Goal: Communication & Community: Answer question/provide support

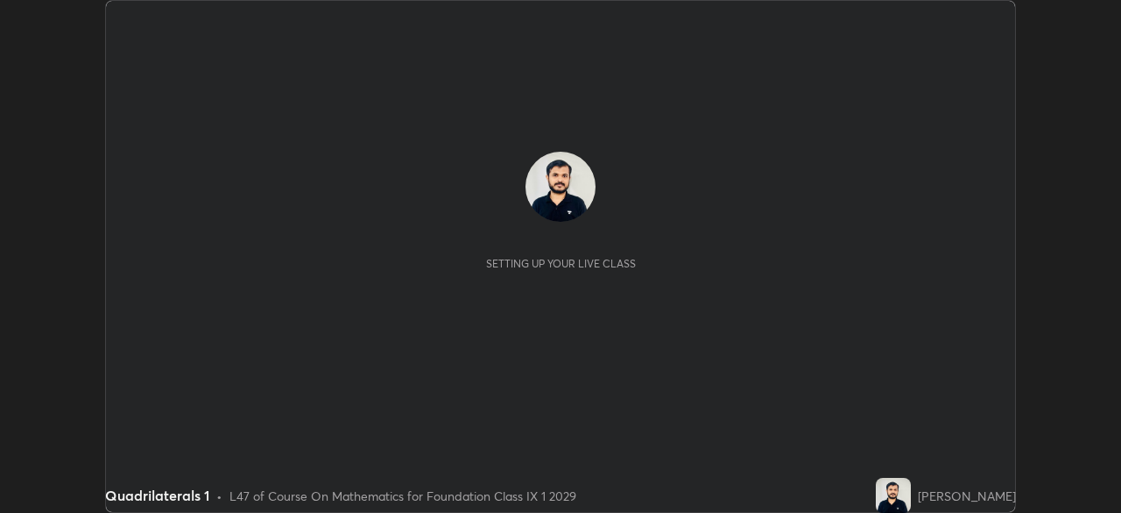
scroll to position [513, 1121]
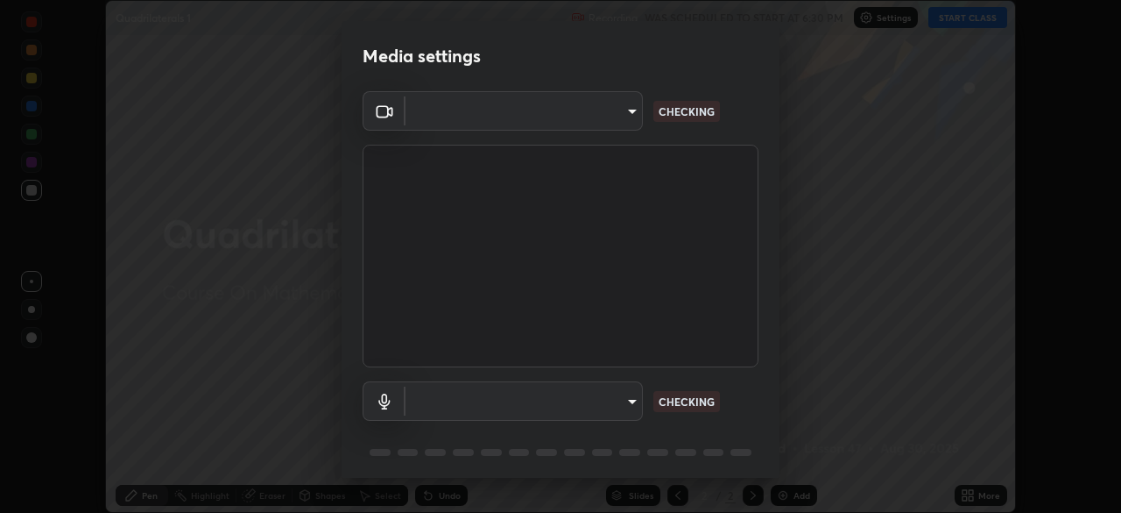
type input "b01729d45edbc9c0263969ae5aeda06708fa428b9a77102190d554404ede5bbd"
type input "default"
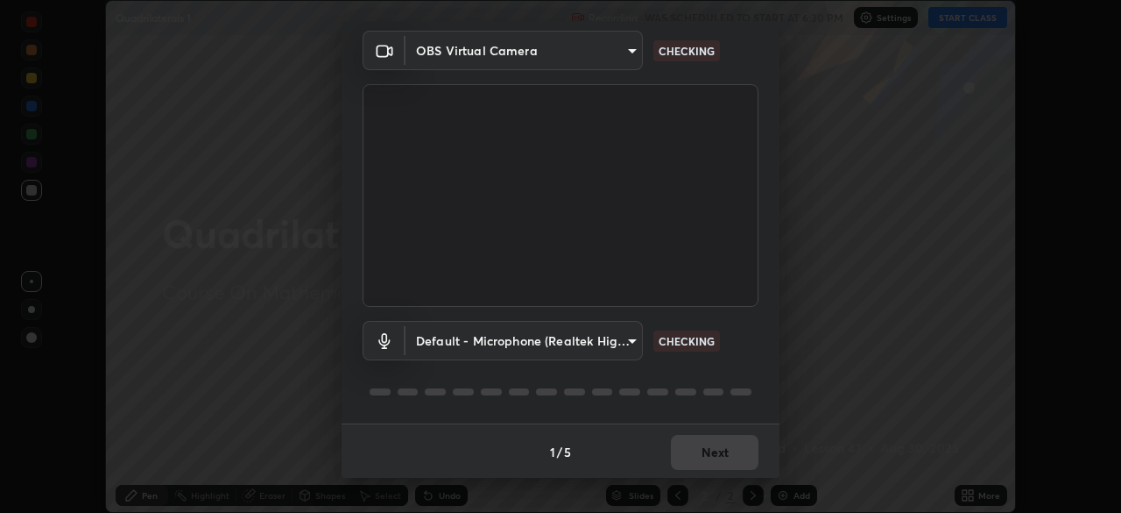
scroll to position [62, 0]
click at [710, 450] on div "1 / 5 Next" at bounding box center [561, 449] width 438 height 56
click at [703, 452] on div "1 / 5 Next" at bounding box center [561, 449] width 438 height 56
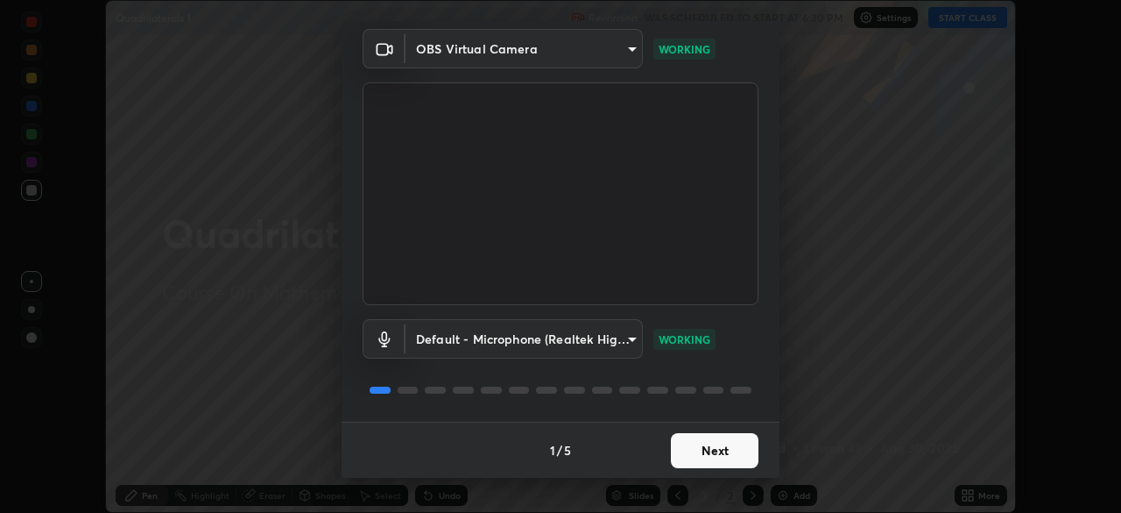
click at [714, 449] on button "Next" at bounding box center [715, 450] width 88 height 35
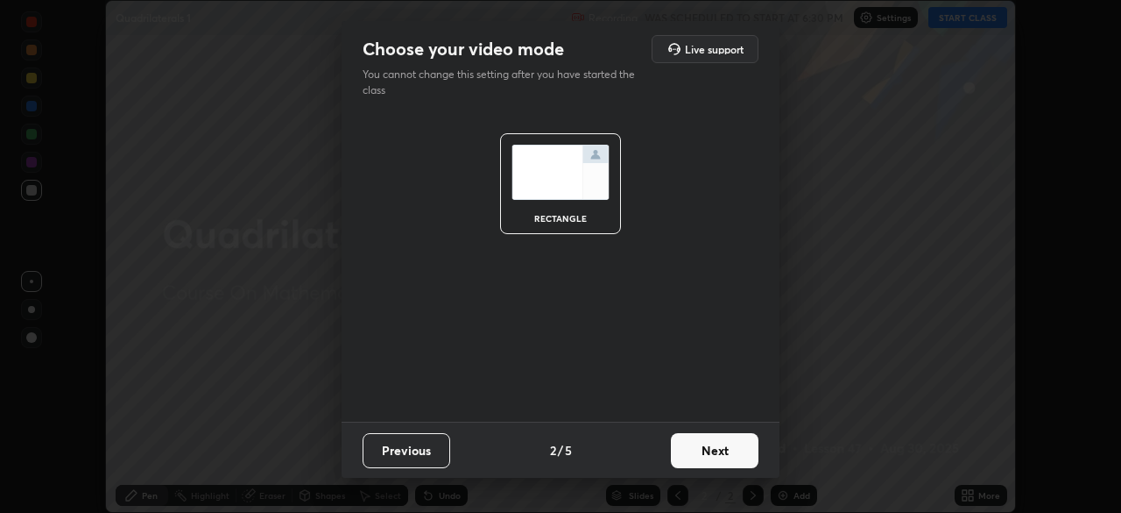
click at [711, 451] on button "Next" at bounding box center [715, 450] width 88 height 35
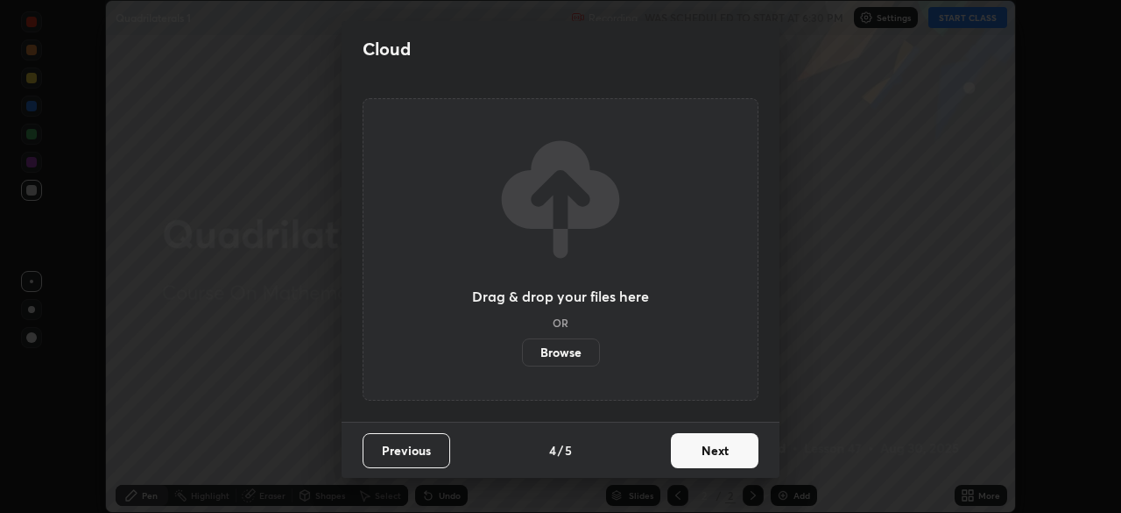
click at [713, 459] on button "Next" at bounding box center [715, 450] width 88 height 35
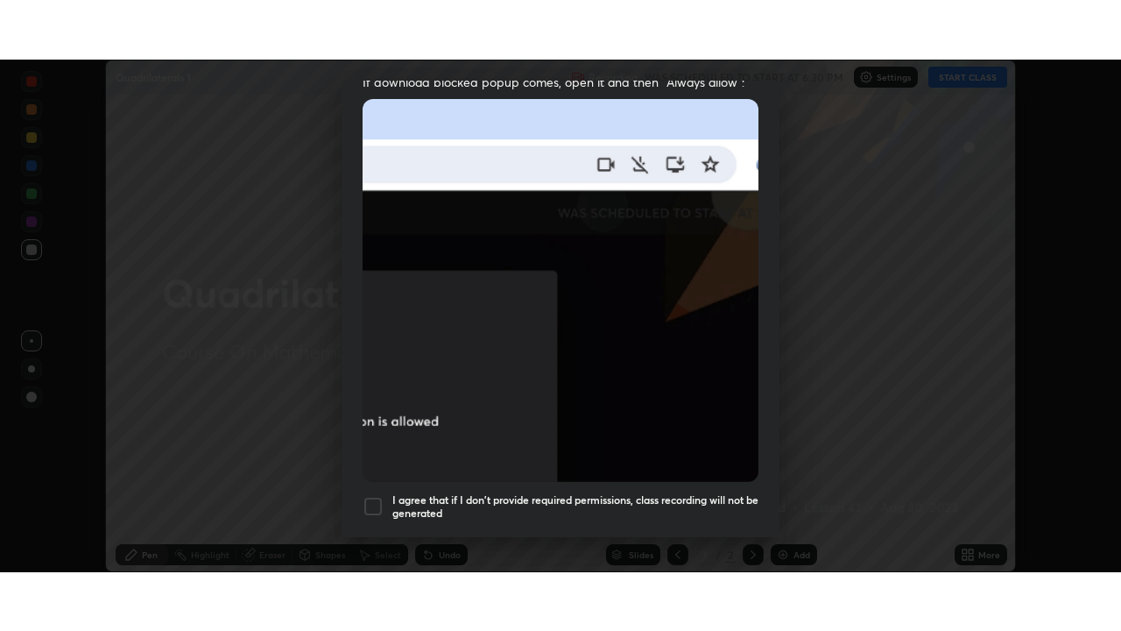
scroll to position [420, 0]
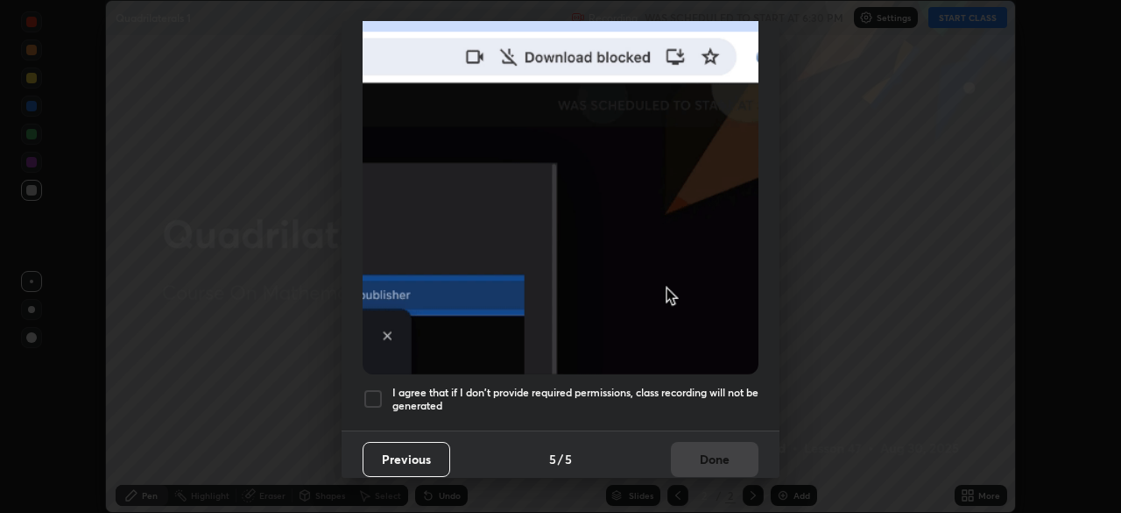
click at [682, 386] on h5 "I agree that if I don't provide required permissions, class recording will not …" at bounding box center [576, 399] width 366 height 27
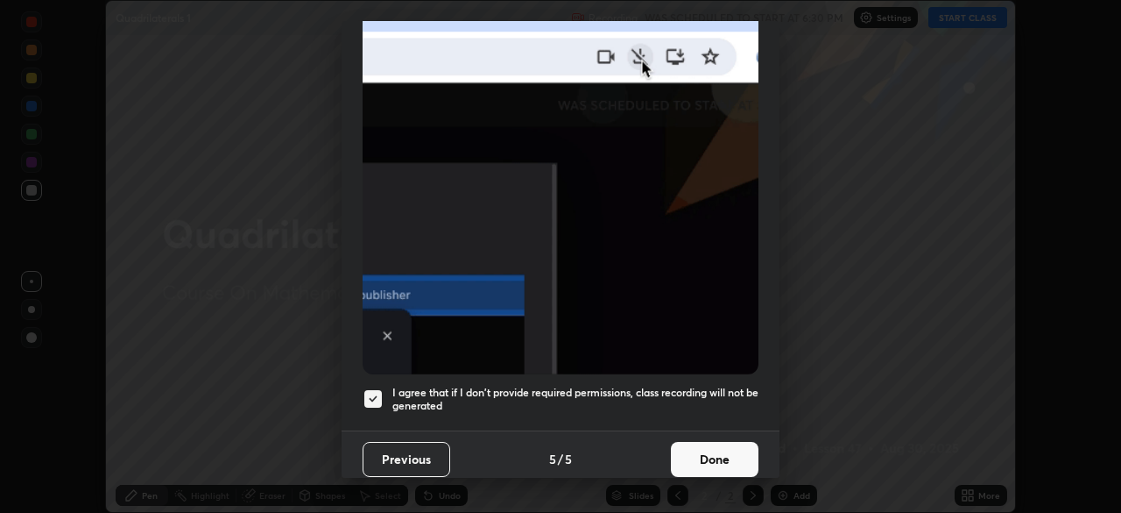
click at [711, 442] on button "Done" at bounding box center [715, 459] width 88 height 35
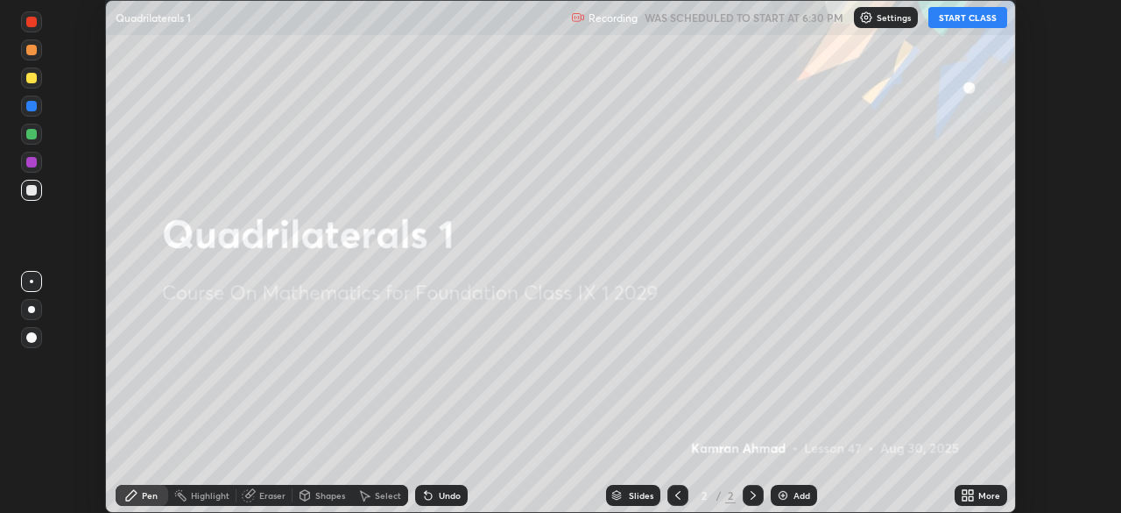
click at [981, 496] on div "More" at bounding box center [990, 495] width 22 height 9
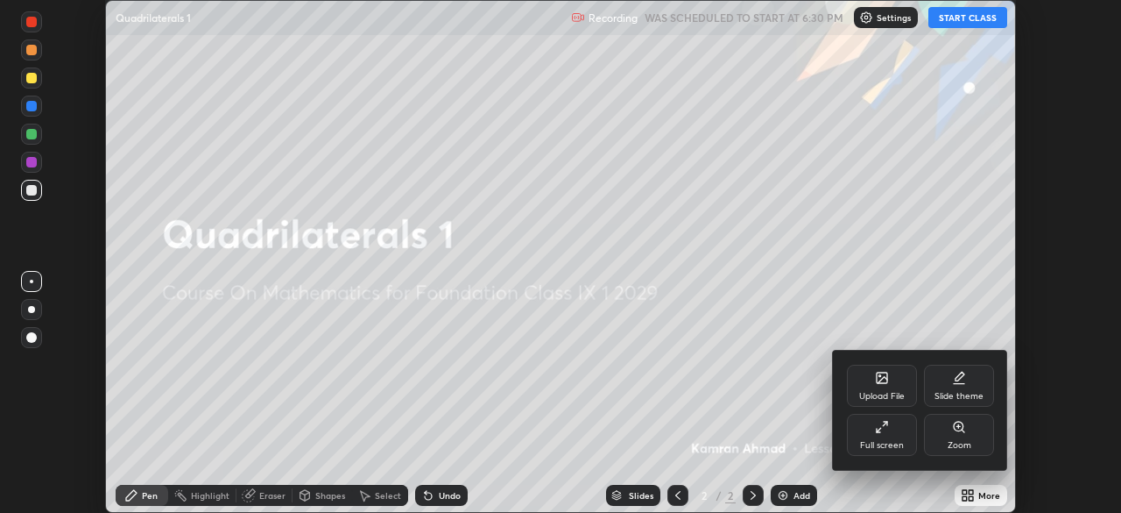
click at [892, 441] on div "Full screen" at bounding box center [882, 445] width 44 height 9
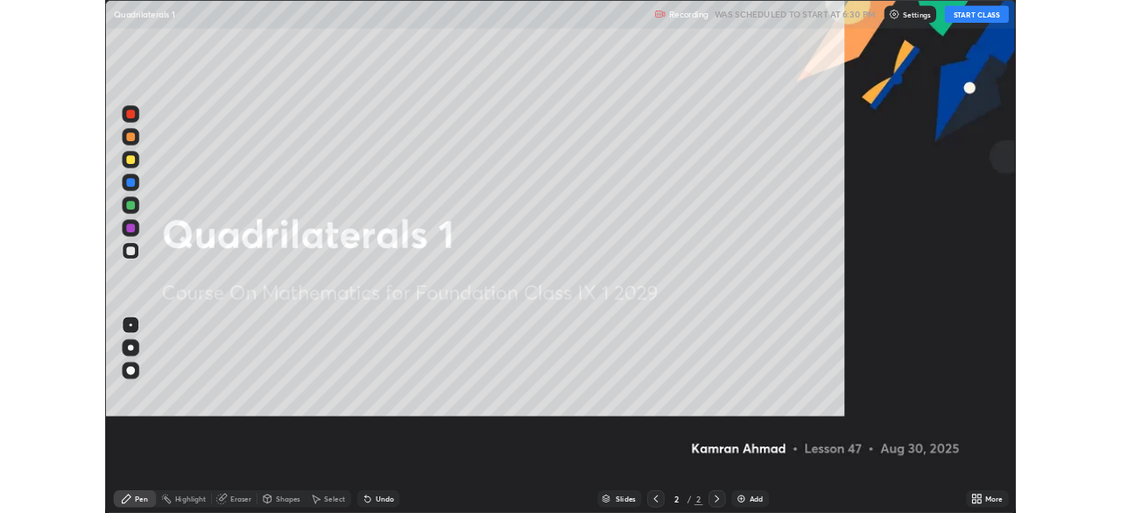
scroll to position [631, 1121]
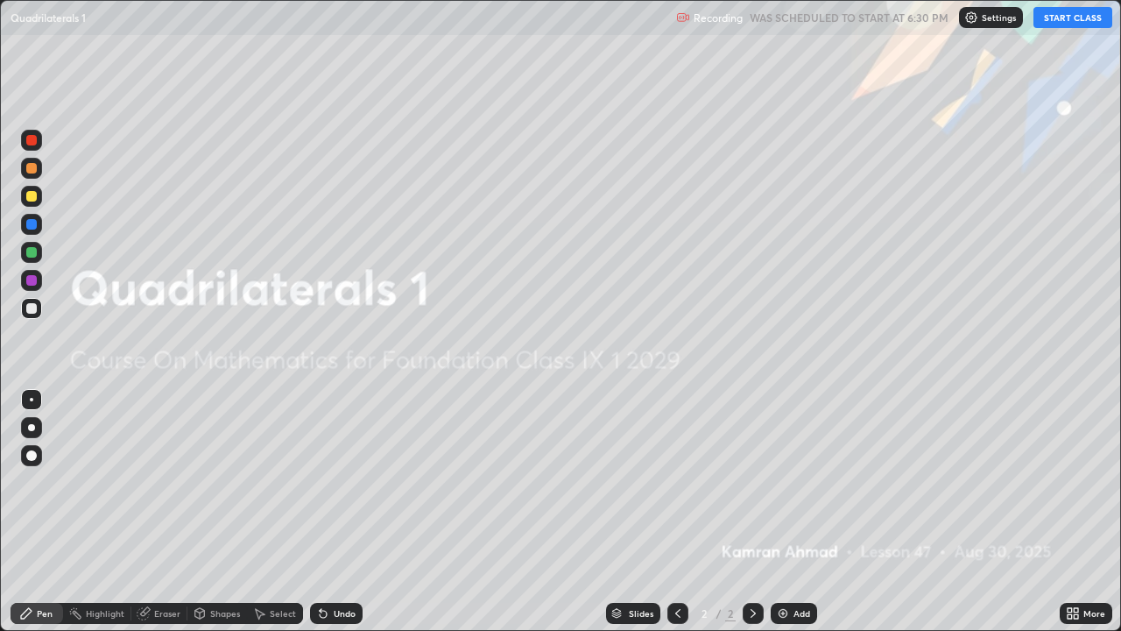
click at [1058, 18] on button "START CLASS" at bounding box center [1073, 17] width 79 height 21
click at [750, 512] on icon at bounding box center [753, 613] width 14 height 14
click at [786, 512] on img at bounding box center [783, 613] width 14 height 14
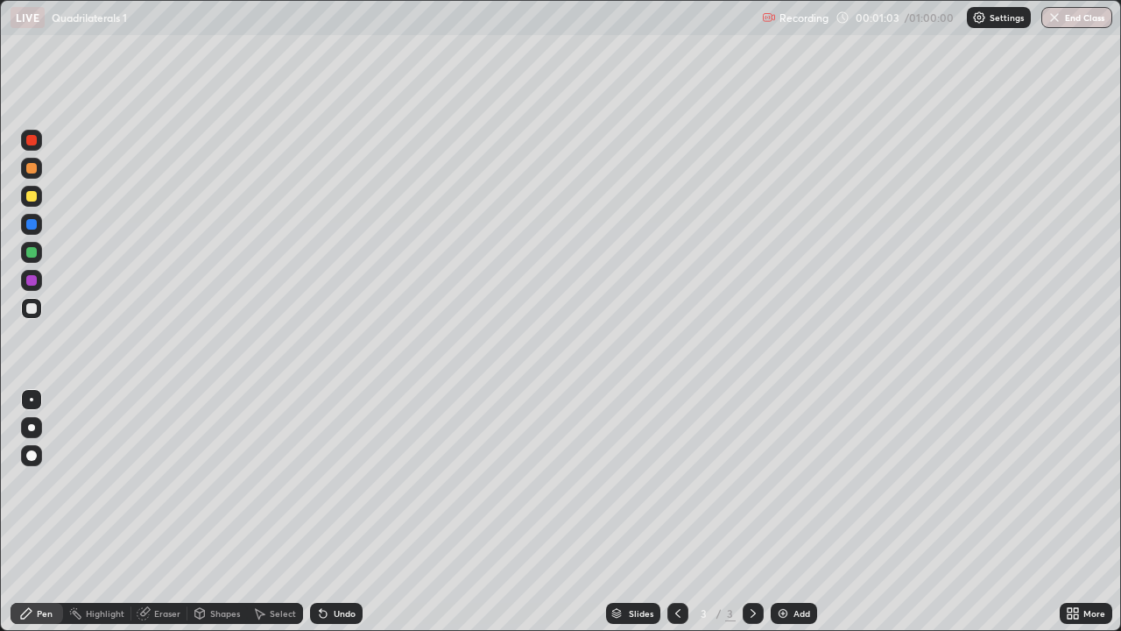
click at [346, 512] on div "Undo" at bounding box center [336, 613] width 53 height 21
click at [343, 512] on div "Undo" at bounding box center [336, 613] width 53 height 21
click at [334, 512] on div "Undo" at bounding box center [345, 613] width 22 height 9
click at [330, 512] on div "Undo" at bounding box center [336, 613] width 53 height 21
click at [39, 166] on div at bounding box center [31, 168] width 21 height 21
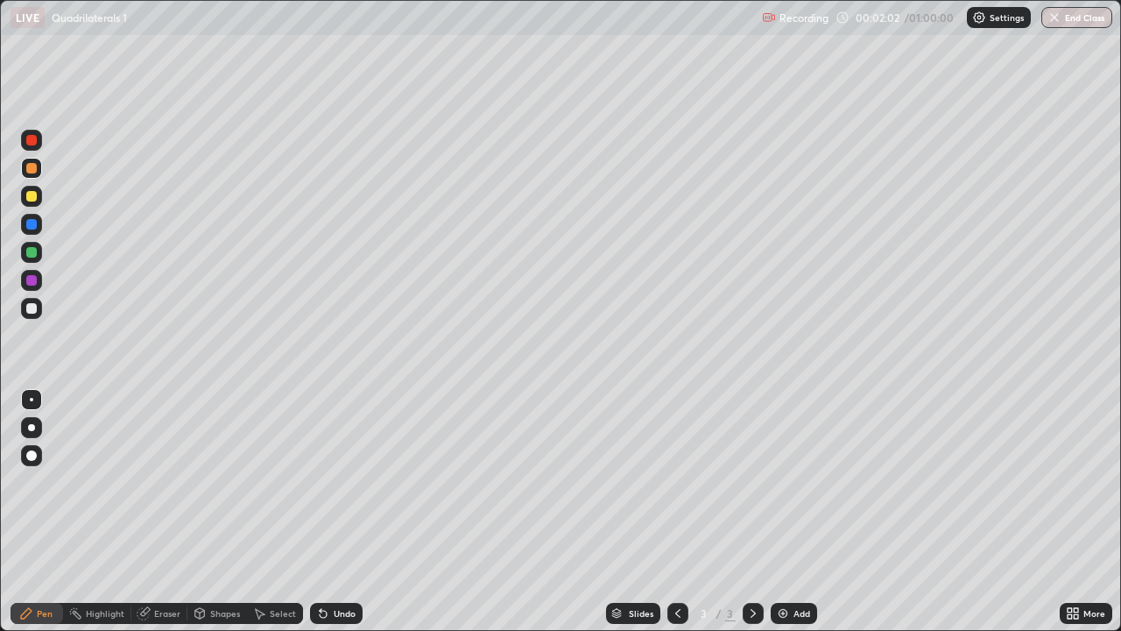
click at [30, 312] on div at bounding box center [31, 308] width 11 height 11
click at [32, 311] on div at bounding box center [31, 308] width 11 height 11
click at [33, 282] on div at bounding box center [31, 280] width 11 height 11
click at [31, 195] on div at bounding box center [31, 196] width 11 height 11
click at [338, 512] on div "Undo" at bounding box center [345, 613] width 22 height 9
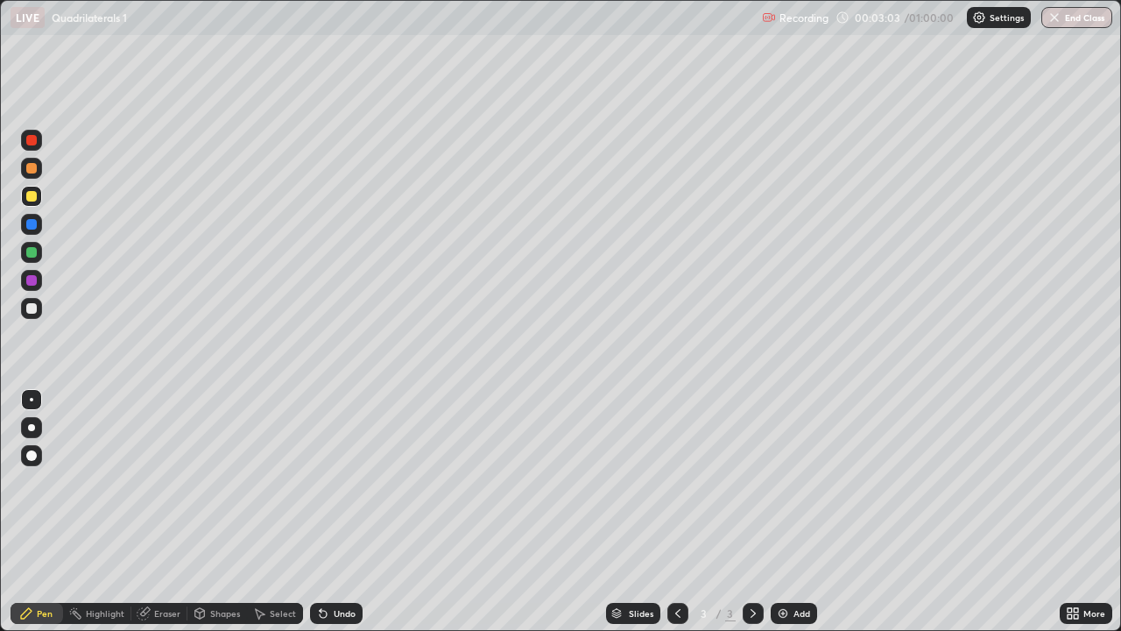
click at [338, 512] on div "Undo" at bounding box center [333, 613] width 60 height 35
click at [790, 512] on div "Add" at bounding box center [794, 613] width 46 height 21
click at [333, 512] on div "Undo" at bounding box center [336, 613] width 53 height 21
click at [330, 512] on div "Undo" at bounding box center [336, 613] width 53 height 21
click at [338, 512] on div "Undo" at bounding box center [333, 613] width 60 height 35
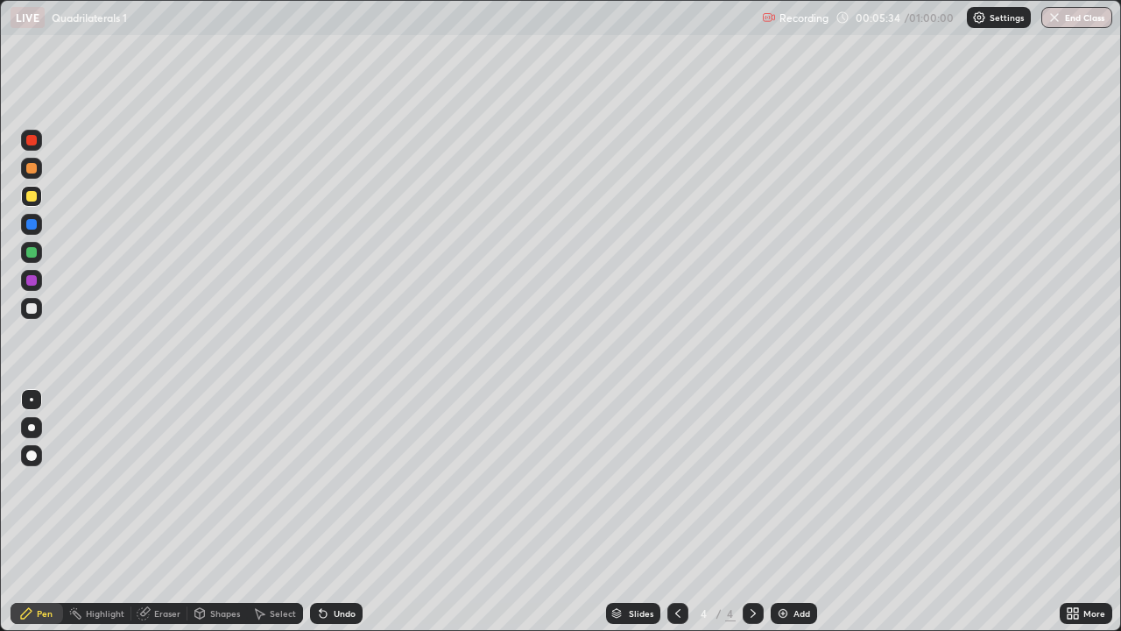
click at [344, 512] on div "Undo" at bounding box center [333, 613] width 60 height 35
click at [334, 512] on div "Undo" at bounding box center [345, 613] width 22 height 9
click at [32, 311] on div at bounding box center [31, 308] width 11 height 11
click at [338, 512] on div "Undo" at bounding box center [336, 613] width 53 height 21
click at [29, 227] on div at bounding box center [31, 224] width 11 height 11
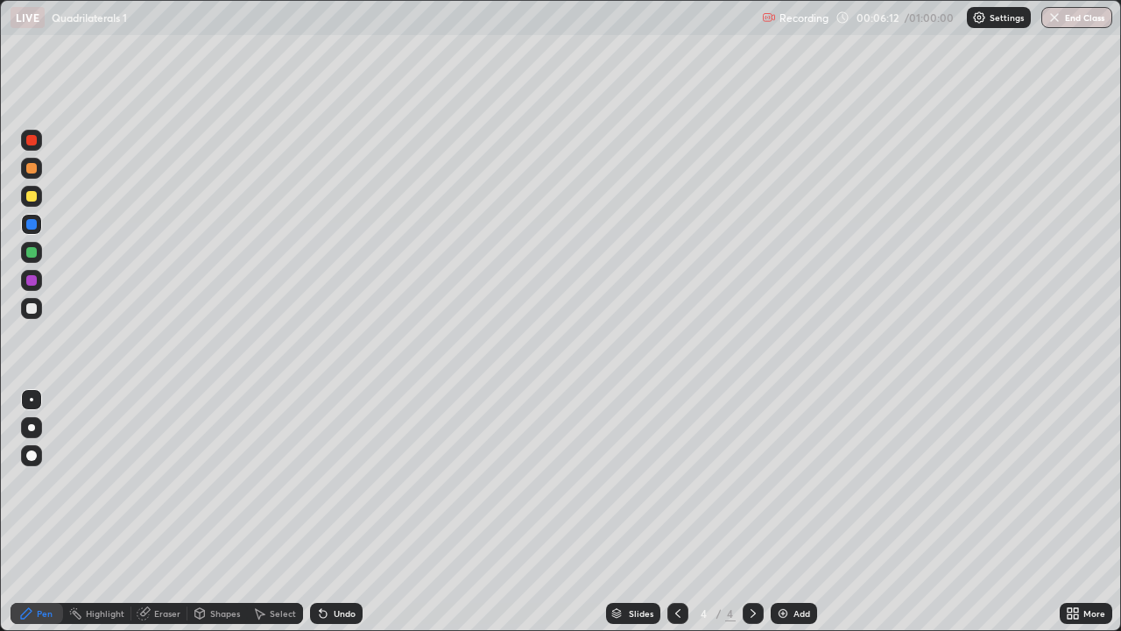
click at [32, 198] on div at bounding box center [31, 196] width 11 height 11
click at [33, 171] on div at bounding box center [31, 168] width 11 height 11
click at [30, 313] on div at bounding box center [31, 308] width 11 height 11
click at [27, 251] on div at bounding box center [31, 252] width 11 height 11
click at [336, 512] on div "Undo" at bounding box center [345, 613] width 22 height 9
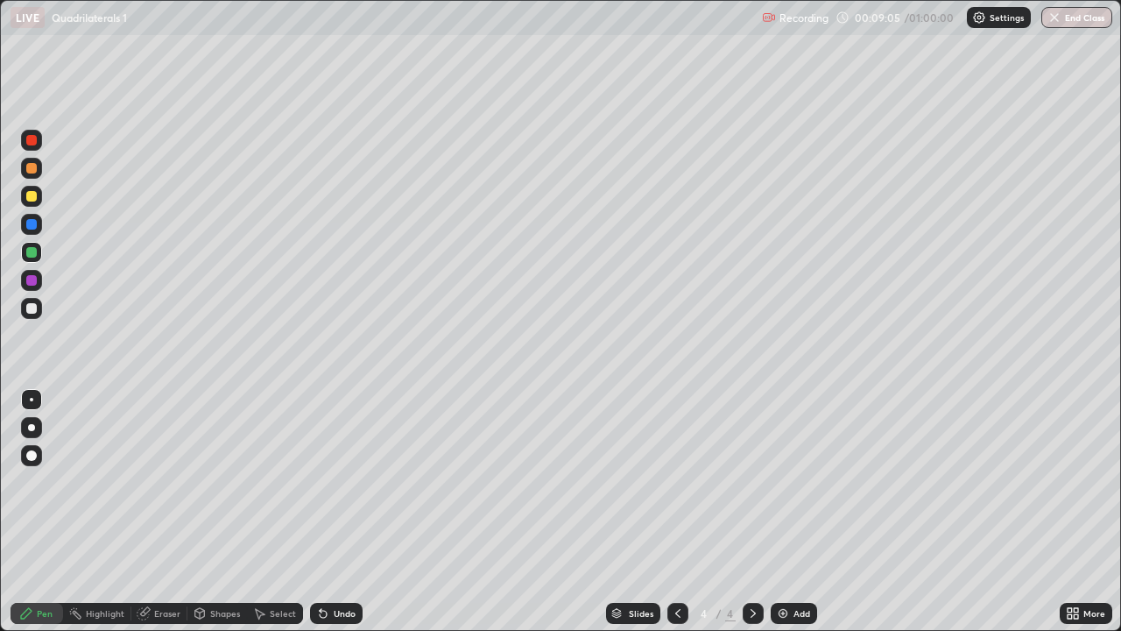
click at [341, 512] on div "Undo" at bounding box center [345, 613] width 22 height 9
click at [143, 512] on icon at bounding box center [143, 613] width 11 height 11
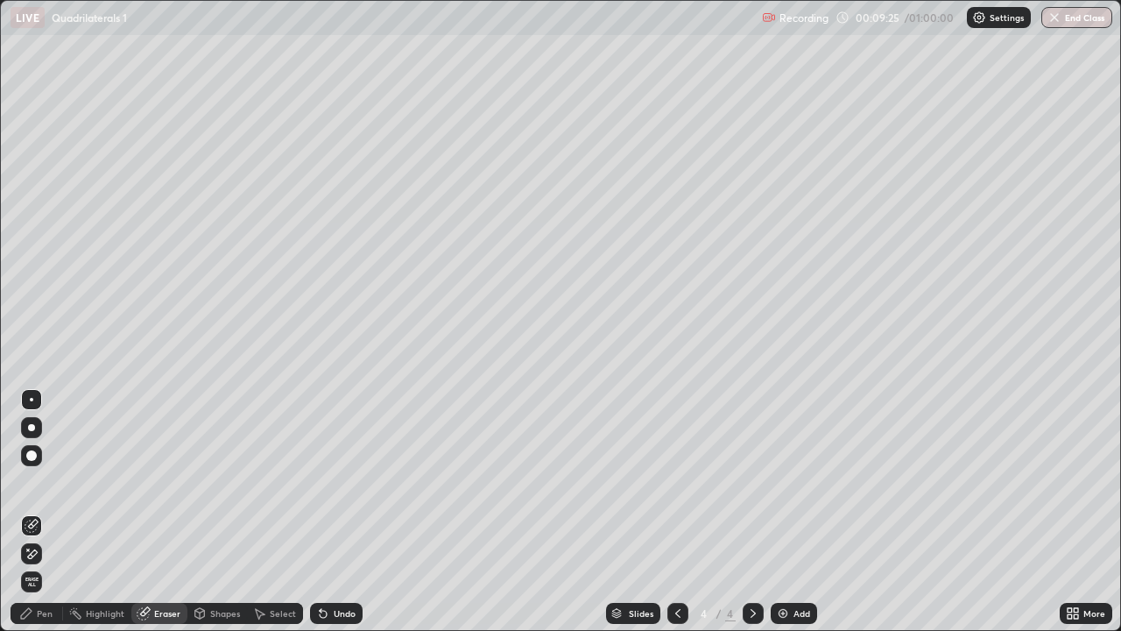
click at [47, 512] on div "Pen" at bounding box center [45, 613] width 16 height 9
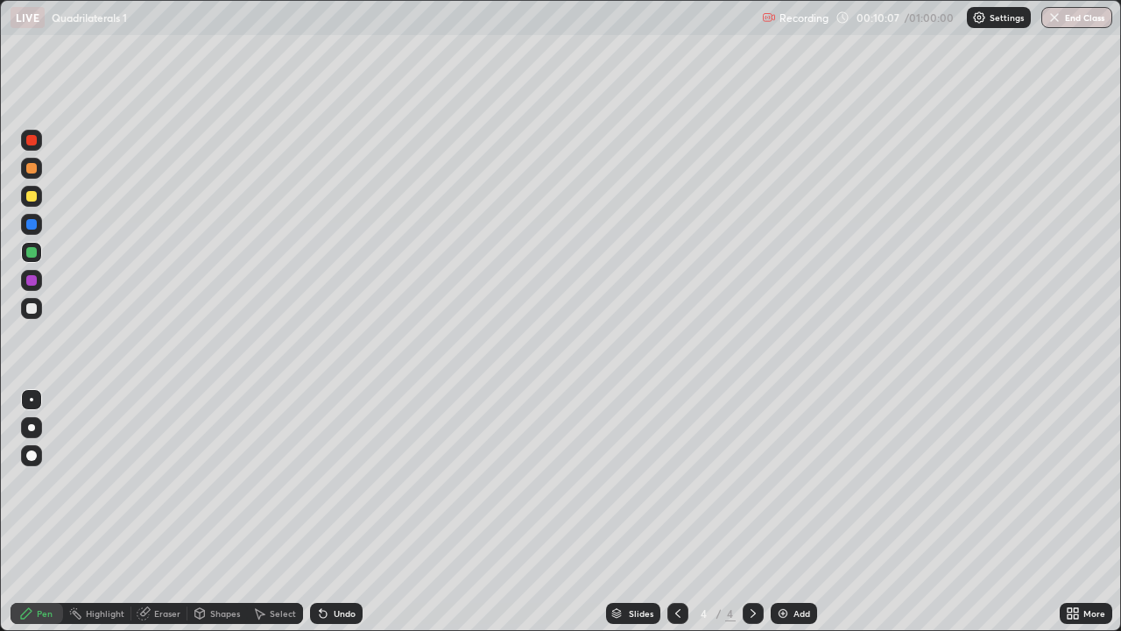
click at [336, 512] on div "Undo" at bounding box center [336, 613] width 53 height 21
click at [798, 512] on div "Add" at bounding box center [802, 613] width 17 height 9
click at [329, 512] on div "Undo" at bounding box center [336, 613] width 53 height 21
click at [41, 194] on div at bounding box center [31, 196] width 21 height 21
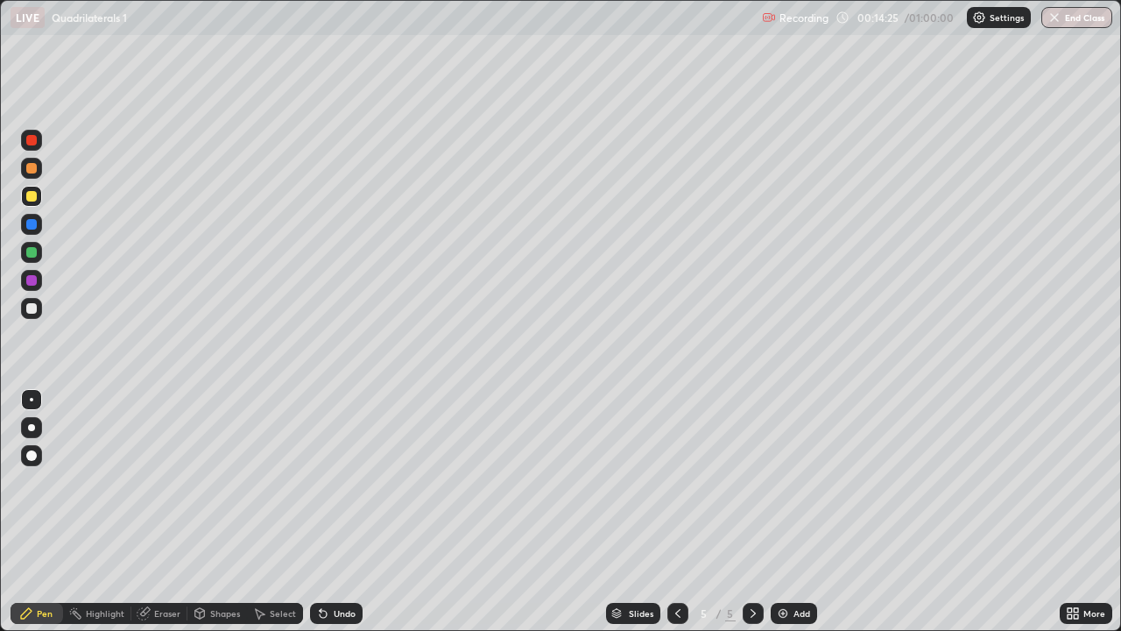
click at [332, 512] on div "Undo" at bounding box center [336, 613] width 53 height 21
click at [32, 308] on div at bounding box center [31, 308] width 11 height 11
click at [334, 512] on div "Undo" at bounding box center [345, 613] width 22 height 9
click at [341, 512] on div "Undo" at bounding box center [345, 613] width 22 height 9
click at [33, 206] on div at bounding box center [31, 196] width 21 height 21
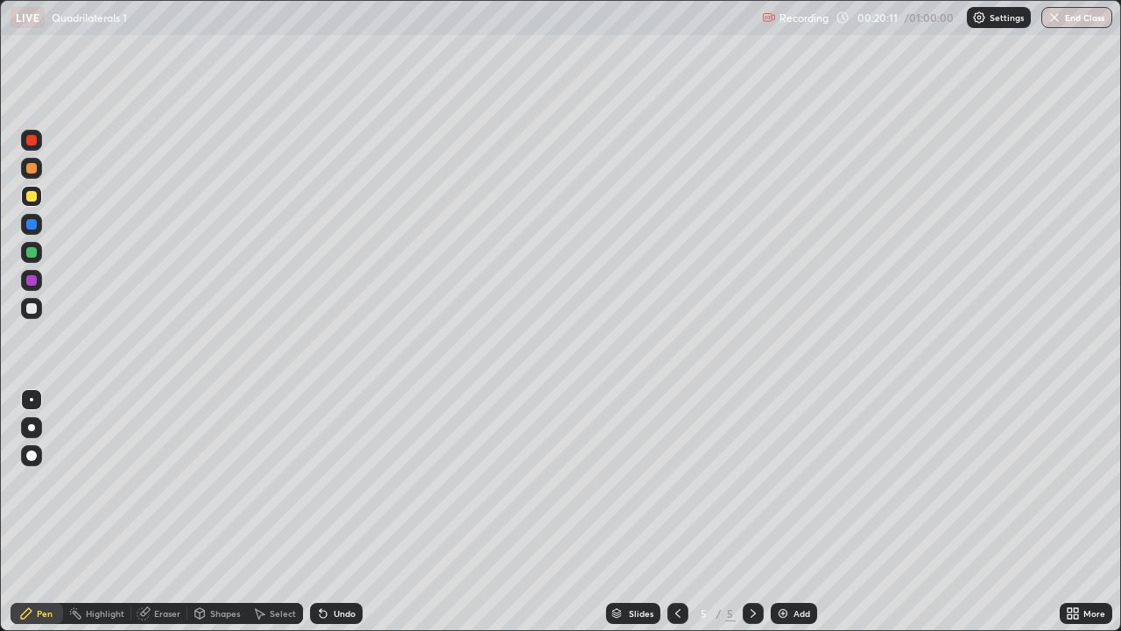
click at [340, 512] on div "Undo" at bounding box center [336, 613] width 53 height 21
click at [336, 512] on div "Undo" at bounding box center [345, 613] width 22 height 9
click at [323, 512] on div "Undo" at bounding box center [336, 613] width 53 height 21
click at [334, 512] on div "Undo" at bounding box center [345, 613] width 22 height 9
click at [794, 512] on div "Add" at bounding box center [802, 613] width 17 height 9
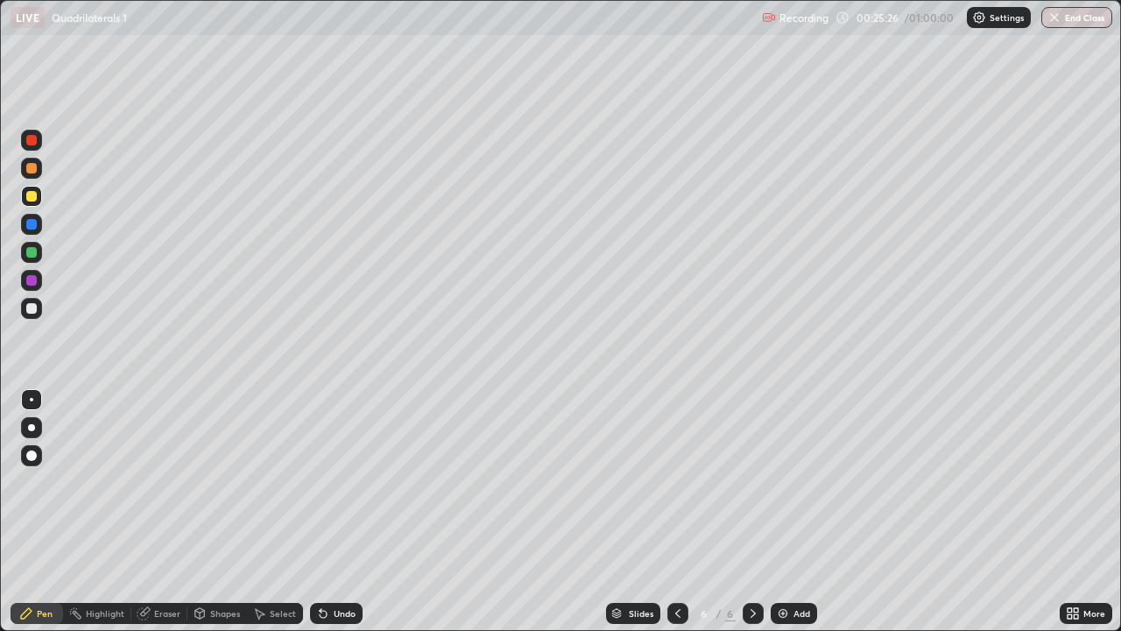
click at [26, 311] on div at bounding box center [31, 308] width 11 height 11
click at [330, 512] on div "Undo" at bounding box center [336, 613] width 53 height 21
click at [32, 282] on div at bounding box center [31, 280] width 11 height 11
click at [348, 512] on div "Undo" at bounding box center [345, 613] width 22 height 9
click at [32, 198] on div at bounding box center [31, 196] width 11 height 11
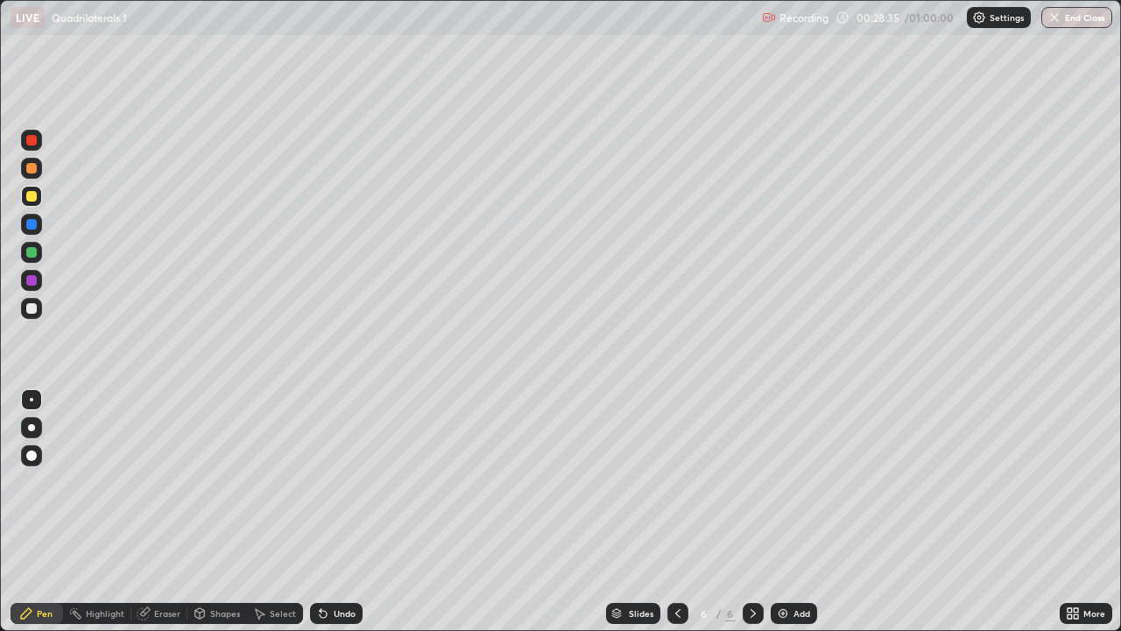
click at [35, 254] on div at bounding box center [31, 252] width 11 height 11
click at [336, 512] on div "Undo" at bounding box center [336, 613] width 53 height 21
click at [332, 512] on div "Undo" at bounding box center [336, 613] width 53 height 21
click at [166, 512] on div "Eraser" at bounding box center [167, 613] width 26 height 9
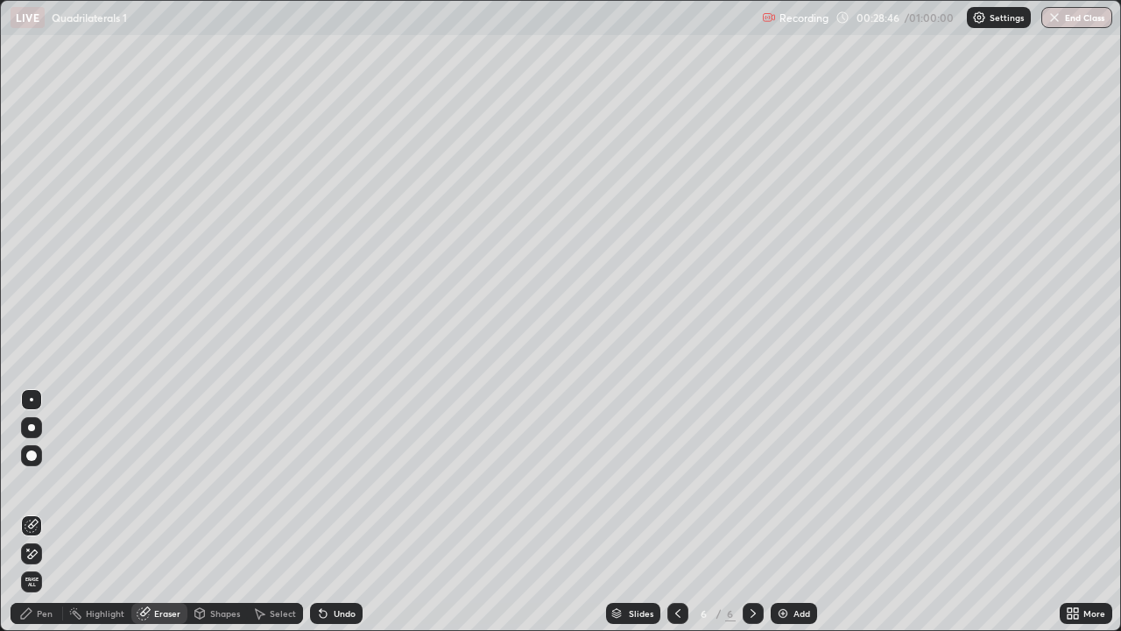
click at [46, 512] on div "Pen" at bounding box center [45, 613] width 16 height 9
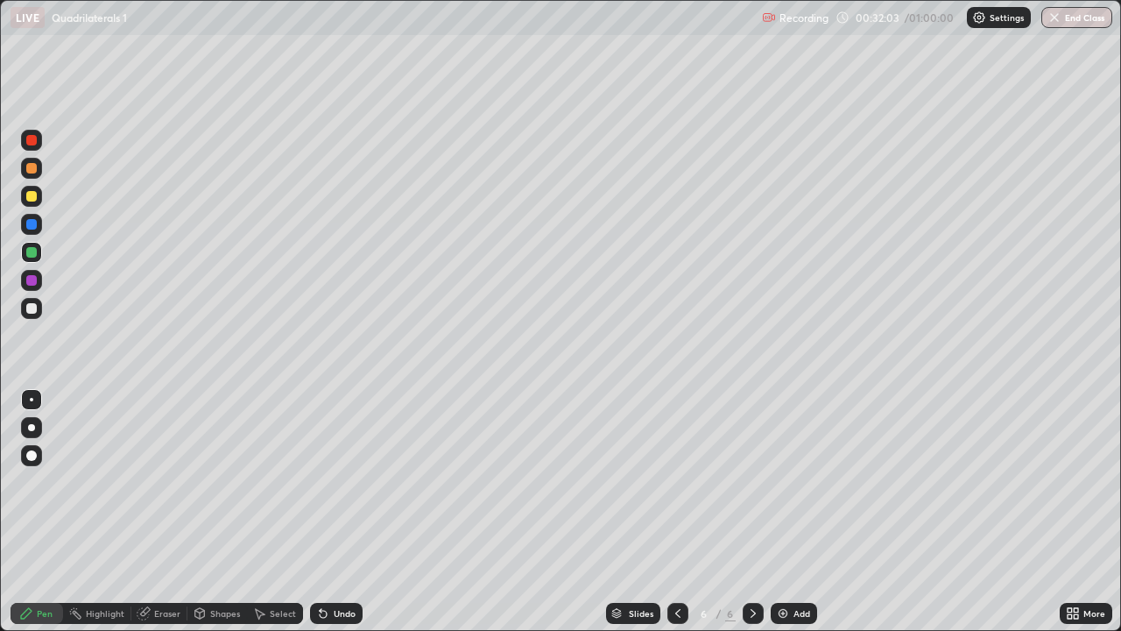
click at [782, 512] on div "Add" at bounding box center [794, 613] width 46 height 21
click at [330, 512] on div "Undo" at bounding box center [336, 613] width 53 height 21
click at [328, 512] on div "Undo" at bounding box center [336, 613] width 53 height 21
click at [329, 512] on div "Undo" at bounding box center [336, 613] width 53 height 21
click at [31, 167] on div at bounding box center [31, 168] width 11 height 11
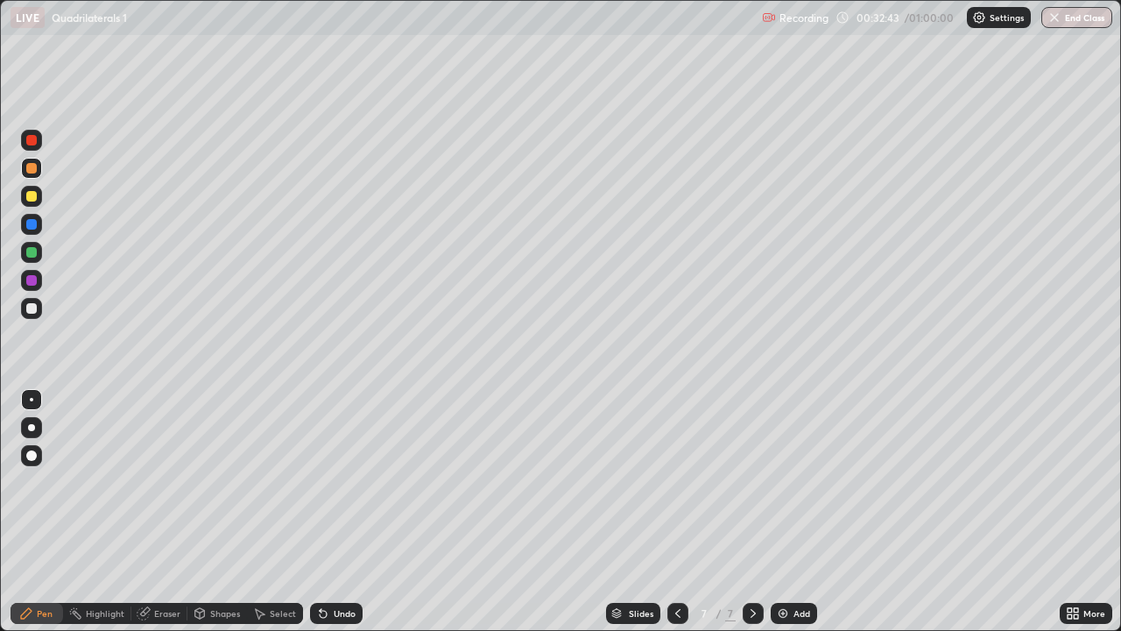
click at [35, 250] on div at bounding box center [31, 252] width 11 height 11
click at [30, 197] on div at bounding box center [31, 196] width 11 height 11
click at [330, 512] on div "Undo" at bounding box center [336, 613] width 53 height 21
click at [32, 254] on div at bounding box center [31, 252] width 11 height 11
click at [162, 512] on div "Eraser" at bounding box center [159, 613] width 56 height 35
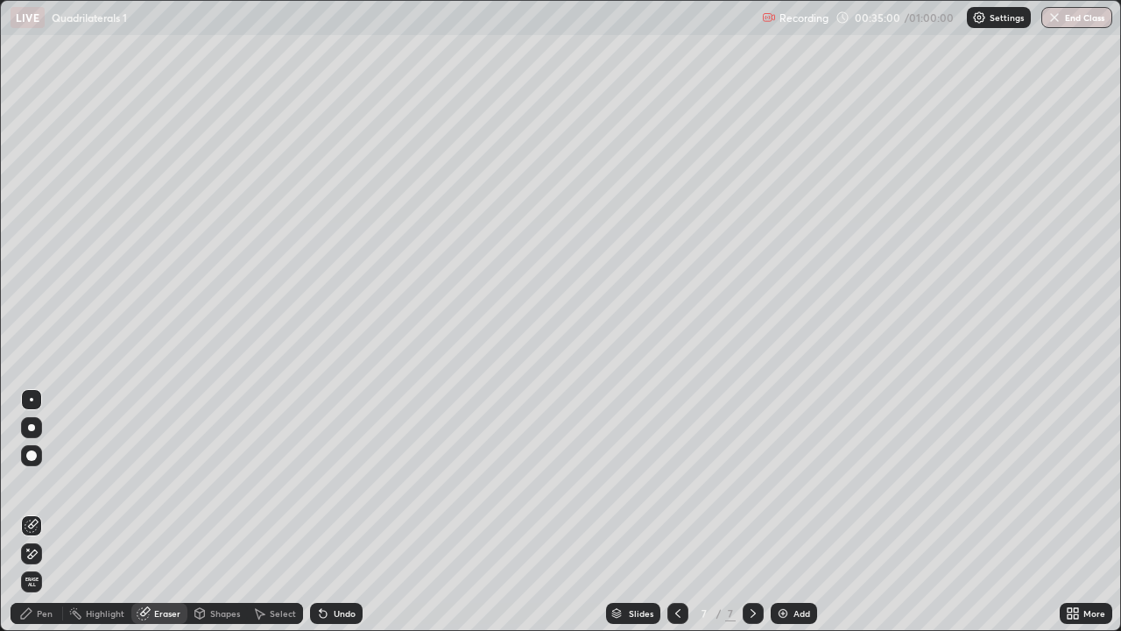
click at [25, 512] on icon at bounding box center [26, 613] width 11 height 11
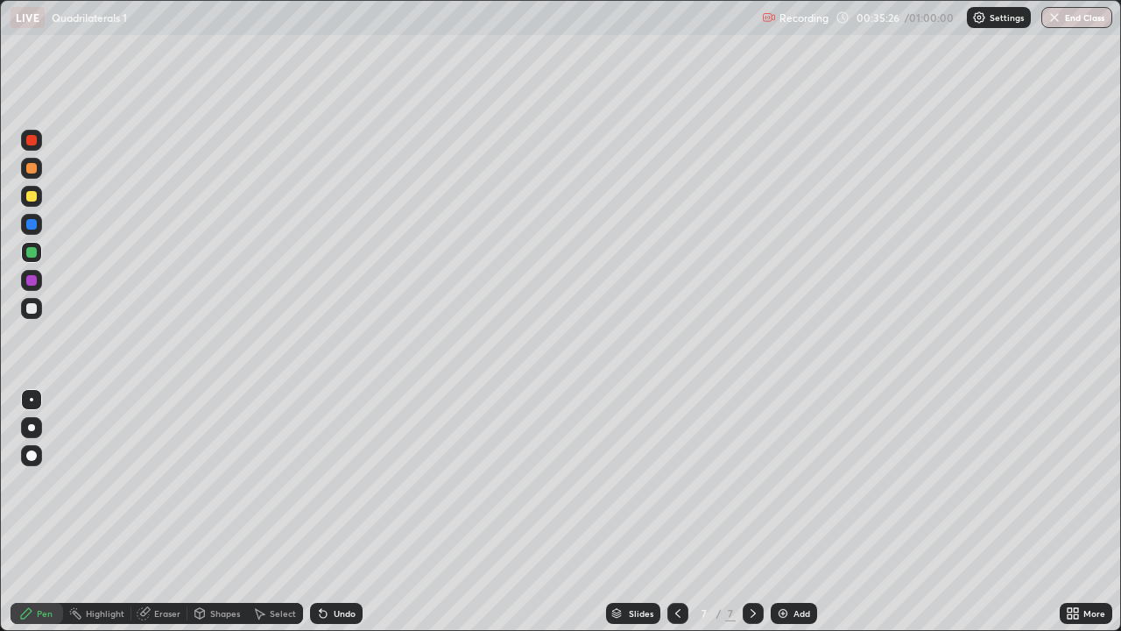
click at [34, 312] on div at bounding box center [31, 308] width 11 height 11
click at [40, 203] on div at bounding box center [31, 196] width 21 height 21
click at [330, 512] on div "Undo" at bounding box center [336, 613] width 53 height 21
click at [329, 512] on div "Undo" at bounding box center [336, 613] width 53 height 21
click at [330, 512] on div "Undo" at bounding box center [336, 613] width 53 height 21
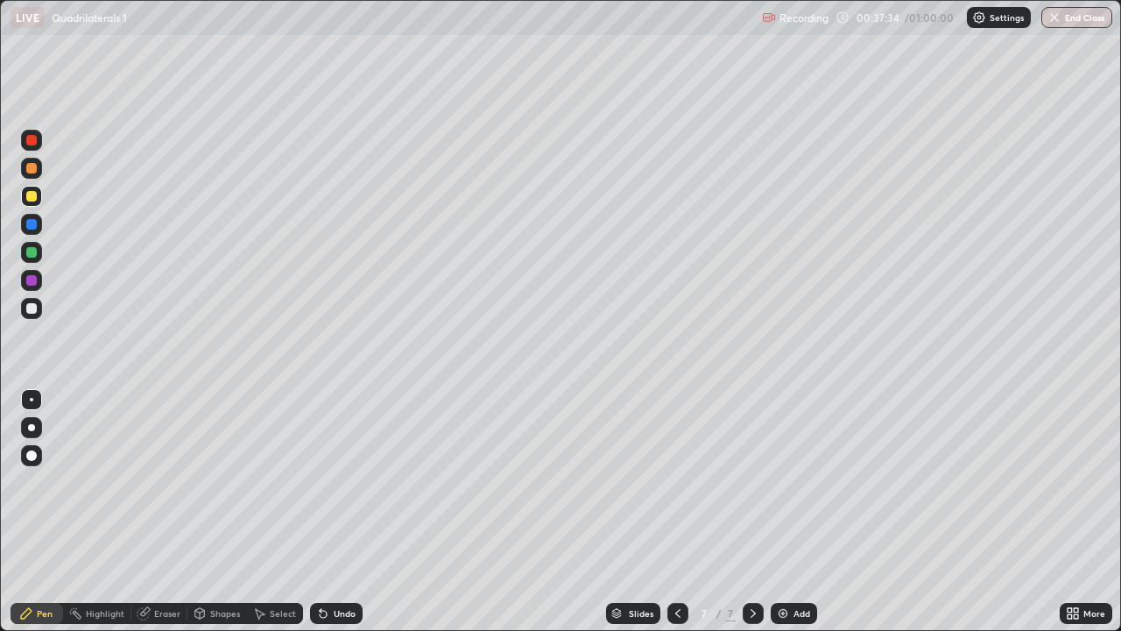
click at [36, 308] on div at bounding box center [31, 308] width 11 height 11
click at [28, 202] on div at bounding box center [31, 196] width 21 height 21
click at [33, 223] on div at bounding box center [31, 224] width 11 height 11
click at [35, 307] on div at bounding box center [31, 308] width 11 height 11
click at [337, 512] on div "Undo" at bounding box center [336, 613] width 53 height 21
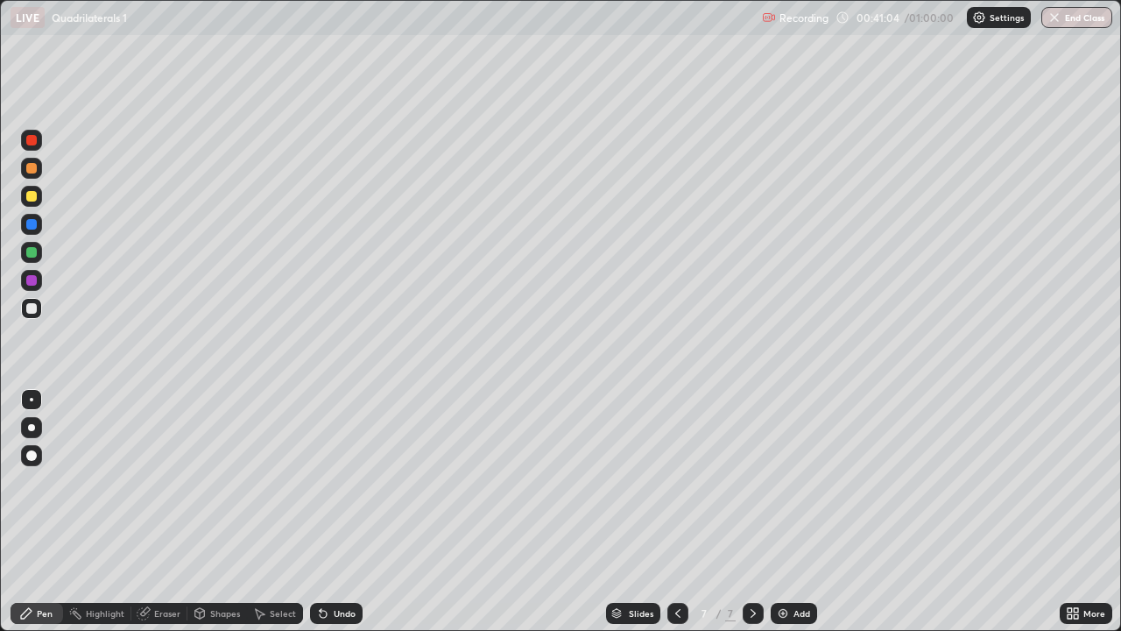
click at [340, 512] on div "Undo" at bounding box center [345, 613] width 22 height 9
click at [27, 223] on div at bounding box center [31, 224] width 11 height 11
click at [327, 512] on icon at bounding box center [323, 613] width 14 height 14
click at [794, 512] on div "Add" at bounding box center [802, 613] width 17 height 9
click at [331, 512] on div "Undo" at bounding box center [336, 613] width 53 height 21
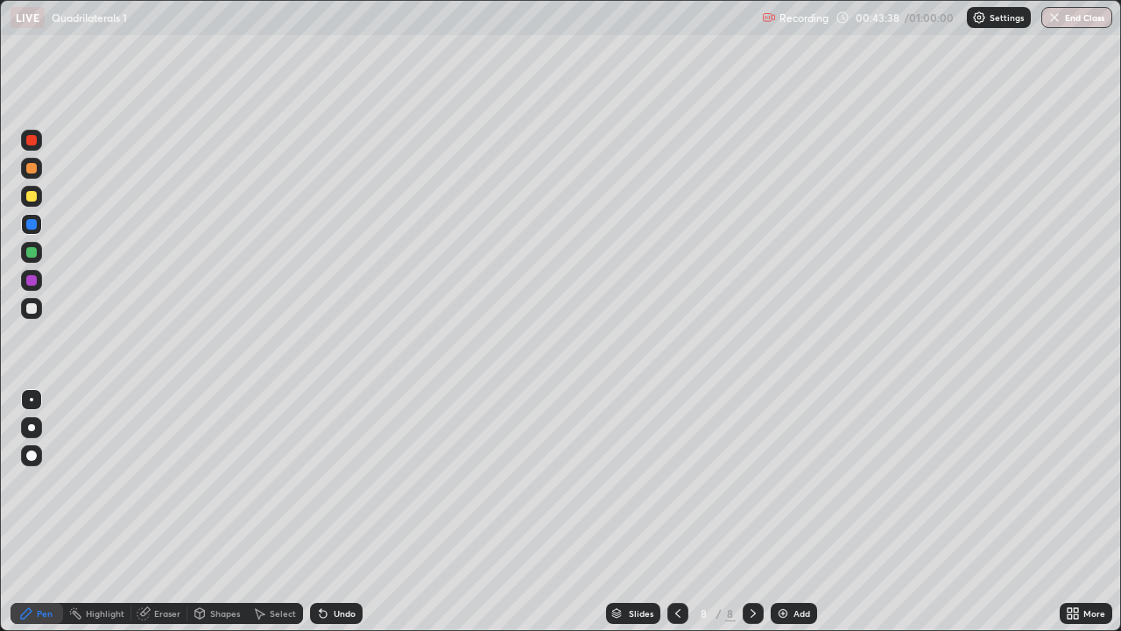
click at [336, 512] on div "Undo" at bounding box center [333, 613] width 60 height 35
click at [322, 512] on icon at bounding box center [323, 613] width 14 height 14
click at [334, 512] on div "Undo" at bounding box center [345, 613] width 22 height 9
click at [32, 309] on div at bounding box center [31, 308] width 11 height 11
click at [339, 512] on div "Undo" at bounding box center [345, 613] width 22 height 9
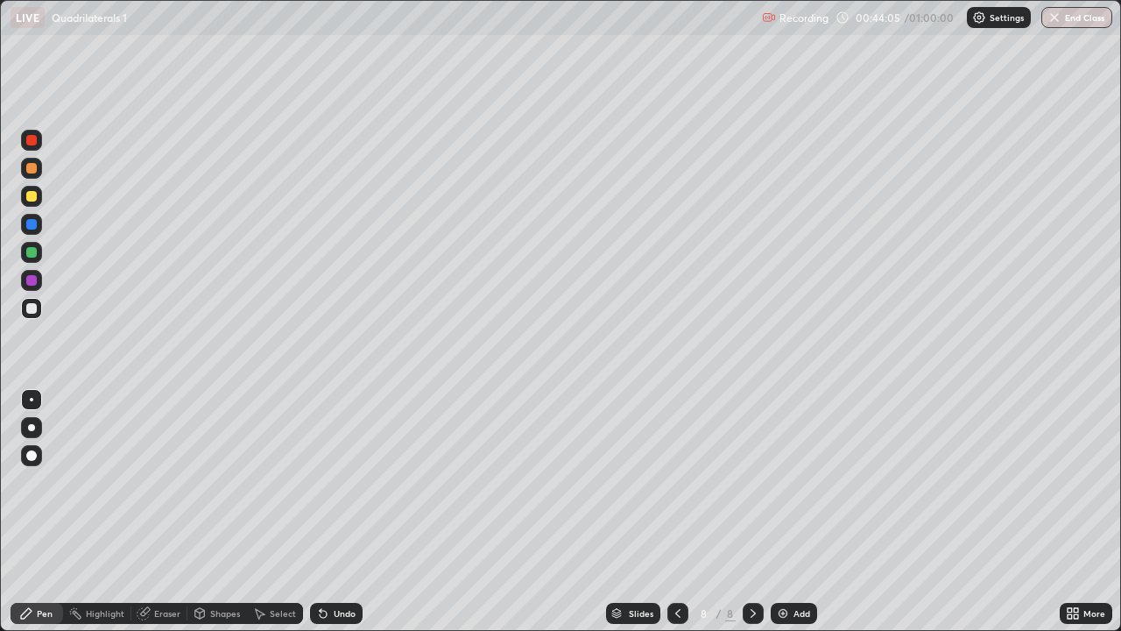
click at [336, 512] on div "Undo" at bounding box center [345, 613] width 22 height 9
click at [336, 512] on div "Undo" at bounding box center [336, 613] width 53 height 21
click at [331, 512] on div "Undo" at bounding box center [336, 613] width 53 height 21
click at [338, 512] on div "Undo" at bounding box center [333, 613] width 60 height 35
click at [27, 192] on div at bounding box center [31, 196] width 11 height 11
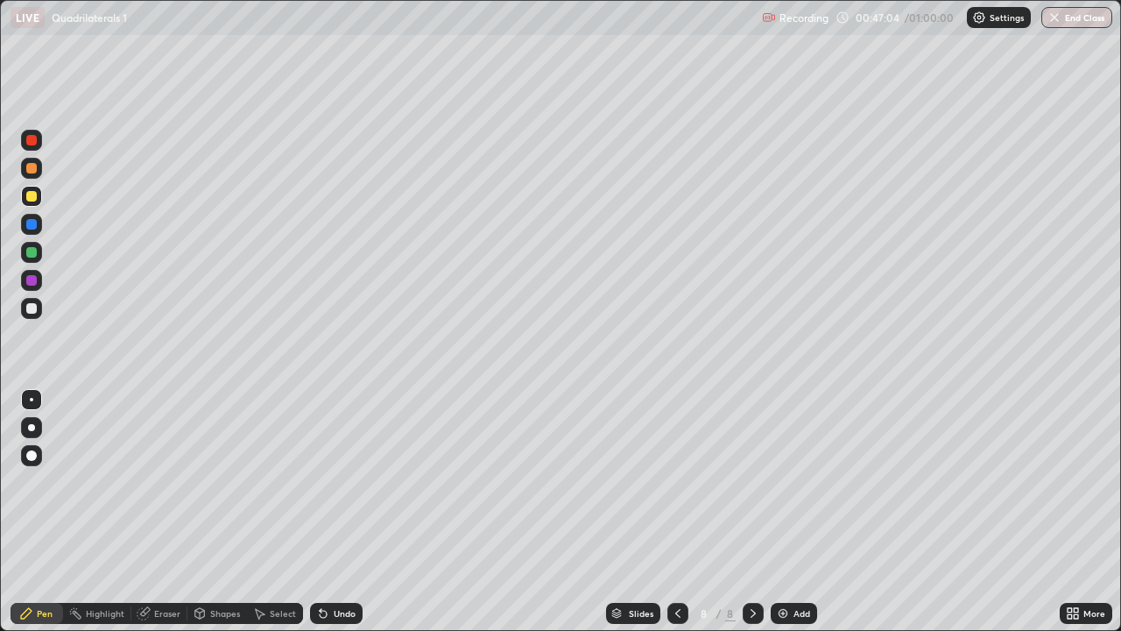
click at [343, 512] on div "Undo" at bounding box center [345, 613] width 22 height 9
click at [145, 512] on icon at bounding box center [143, 613] width 11 height 11
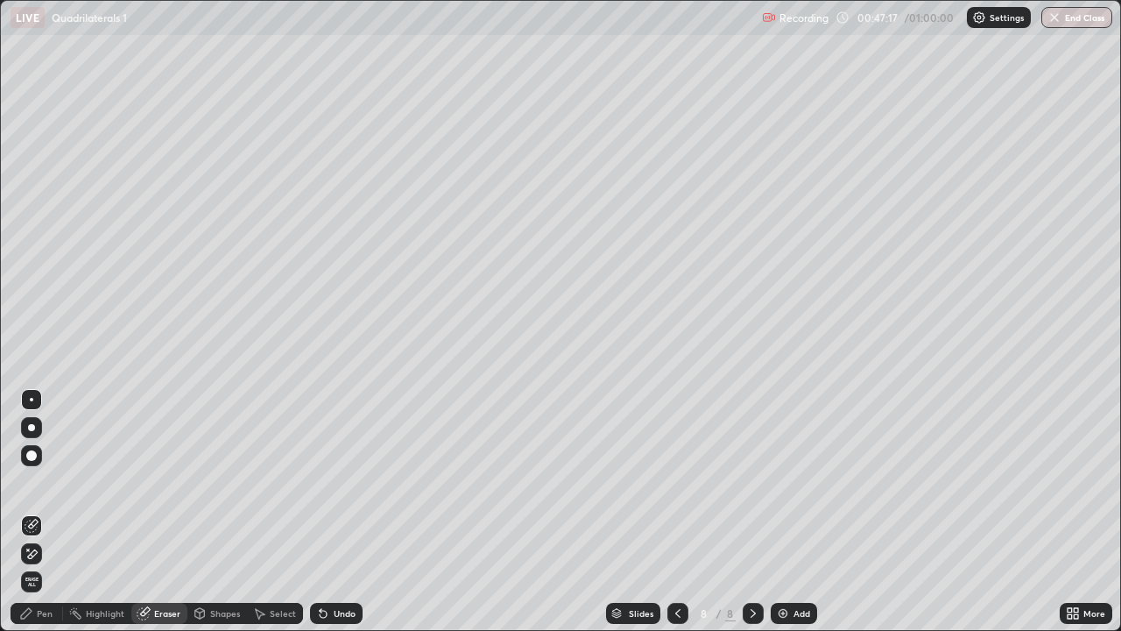
click at [42, 512] on div "Pen" at bounding box center [45, 613] width 16 height 9
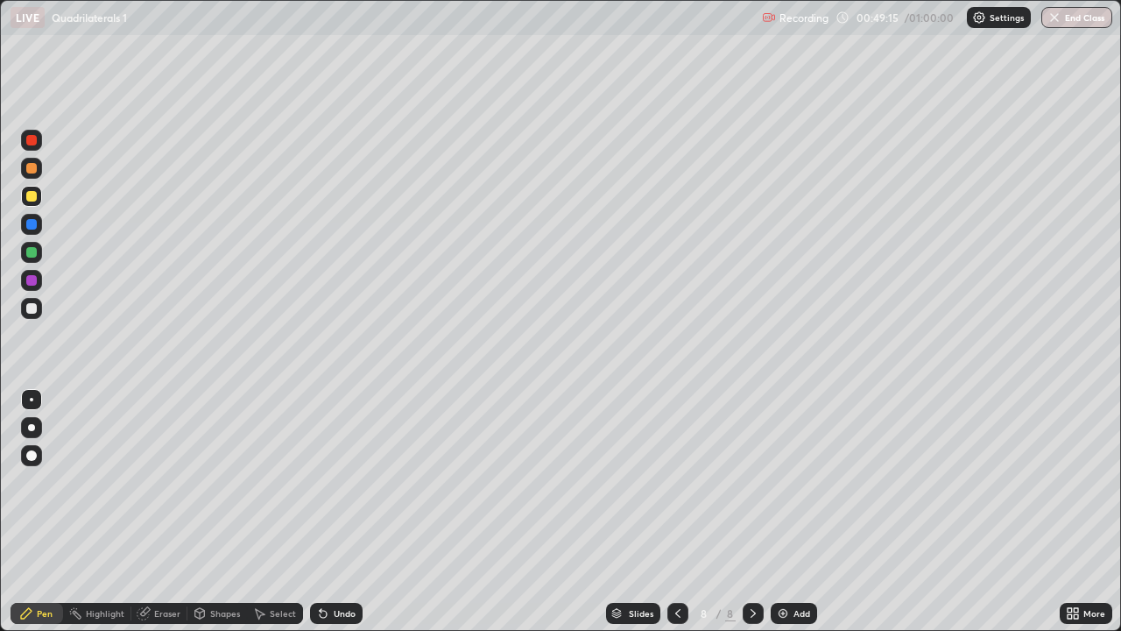
click at [32, 308] on div at bounding box center [31, 308] width 11 height 11
click at [29, 201] on div at bounding box center [31, 196] width 11 height 11
click at [40, 304] on div at bounding box center [31, 308] width 21 height 21
click at [1066, 24] on button "End Class" at bounding box center [1077, 17] width 71 height 21
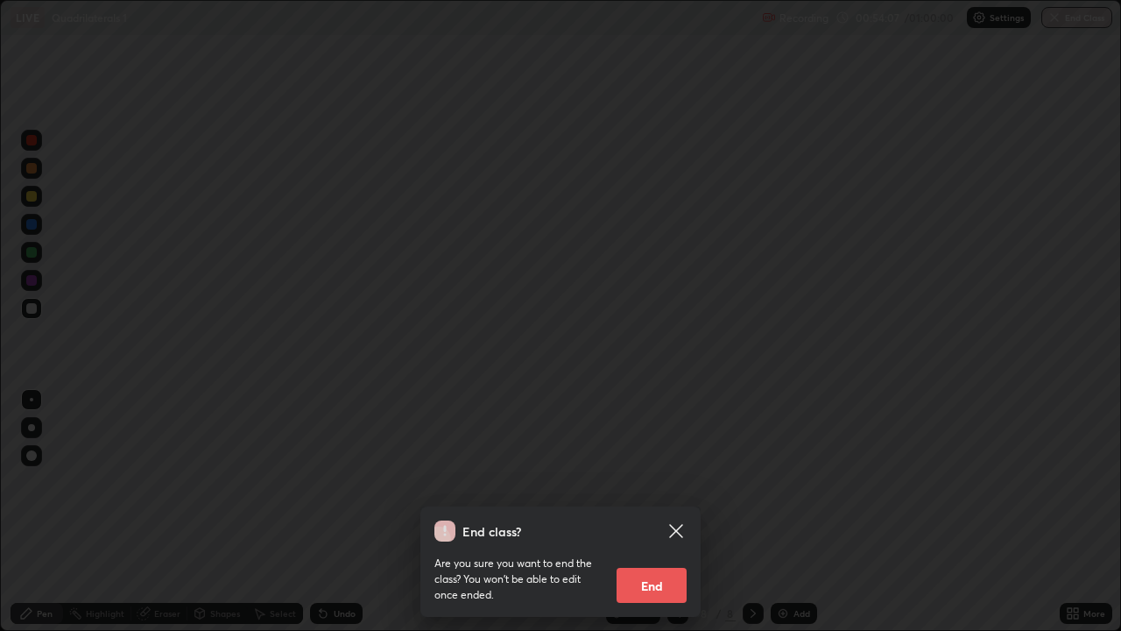
click at [636, 512] on button "End" at bounding box center [652, 585] width 70 height 35
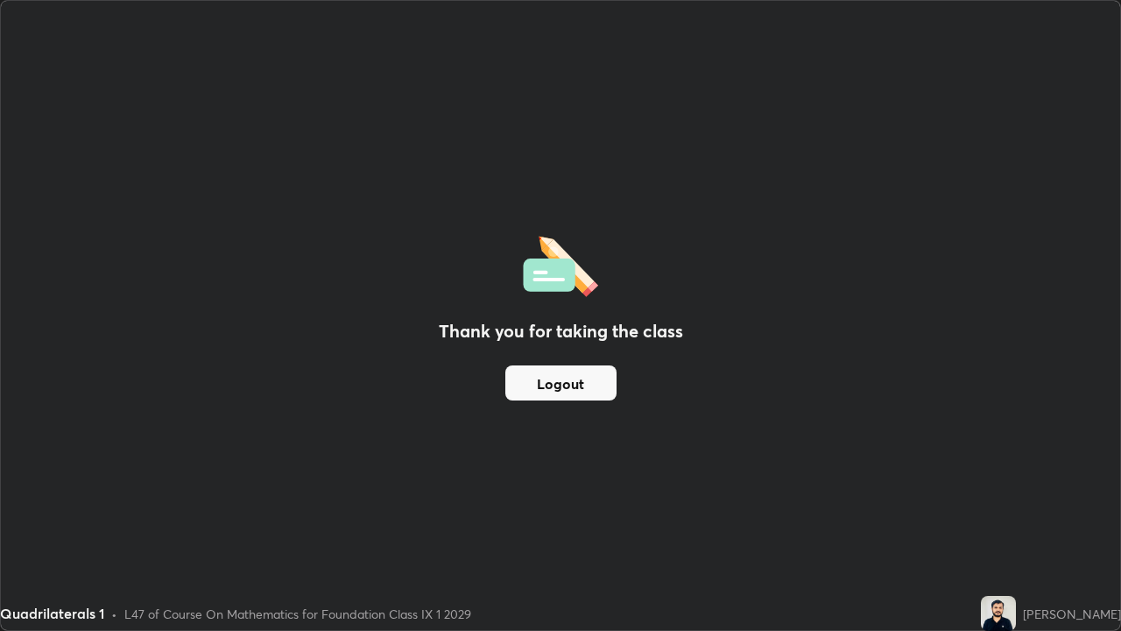
click at [586, 381] on button "Logout" at bounding box center [561, 382] width 111 height 35
click at [607, 386] on button "Logout" at bounding box center [561, 382] width 111 height 35
click at [553, 391] on button "Logout" at bounding box center [561, 382] width 111 height 35
click at [558, 389] on button "Logout" at bounding box center [561, 382] width 111 height 35
click at [556, 390] on button "Logout" at bounding box center [561, 382] width 111 height 35
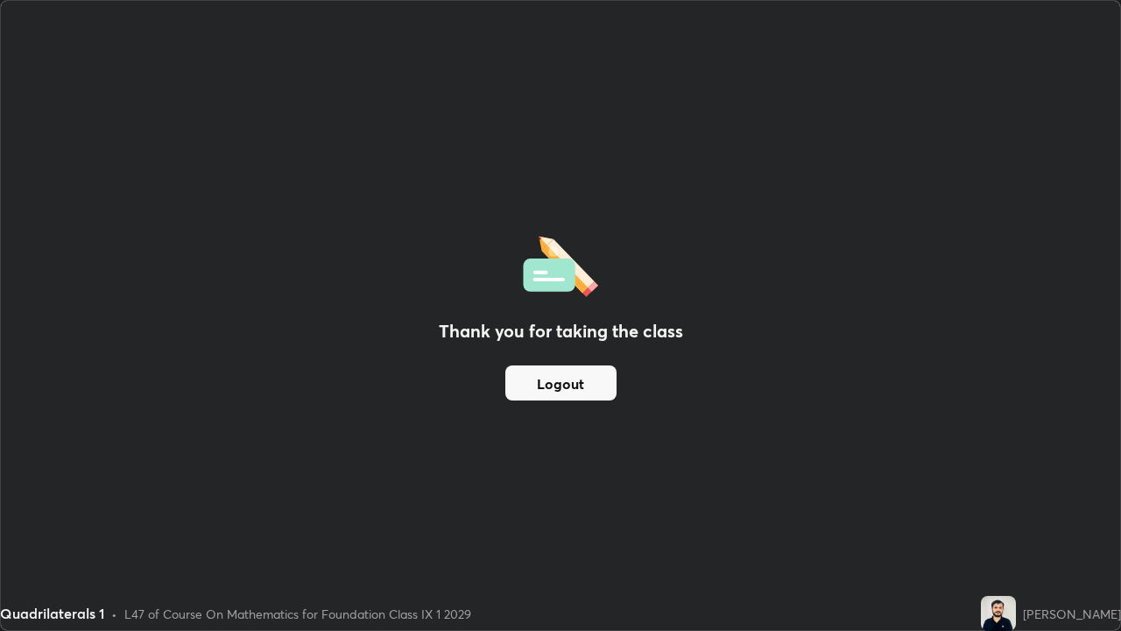
click at [562, 388] on button "Logout" at bounding box center [561, 382] width 111 height 35
click at [566, 386] on button "Logout" at bounding box center [561, 382] width 111 height 35
click at [569, 383] on button "Logout" at bounding box center [561, 382] width 111 height 35
click at [570, 381] on button "Logout" at bounding box center [561, 382] width 111 height 35
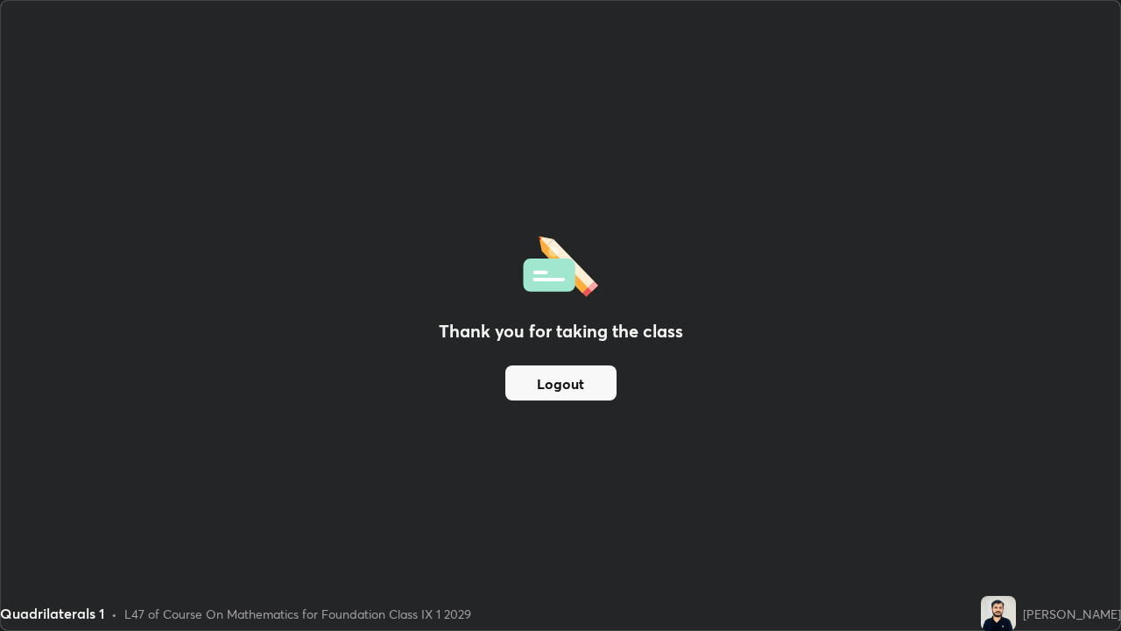
click at [574, 383] on button "Logout" at bounding box center [561, 382] width 111 height 35
click at [575, 383] on button "Logout" at bounding box center [561, 382] width 111 height 35
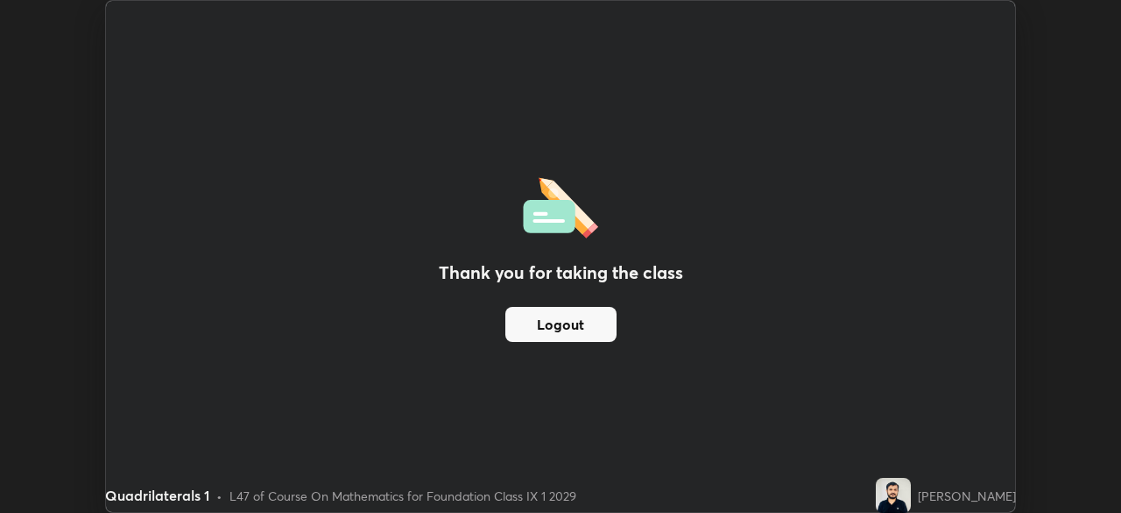
scroll to position [87104, 86495]
